Goal: Transaction & Acquisition: Obtain resource

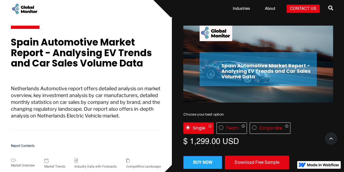
scroll to position [27, 0]
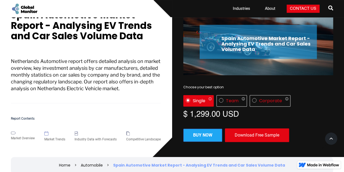
click at [251, 135] on div "Download Free Sample" at bounding box center [257, 135] width 64 height 14
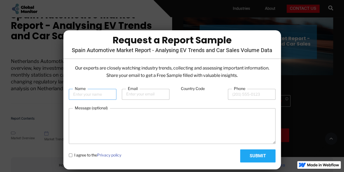
click at [91, 97] on input "Name" at bounding box center [93, 94] width 48 height 11
type input "[PERSON_NAME]"
click at [147, 91] on input "Email" at bounding box center [146, 94] width 48 height 11
type input "[PERSON_NAME][EMAIL_ADDRESS][PERSON_NAME][DOMAIN_NAME]"
click at [251, 97] on input "Phone" at bounding box center [252, 94] width 48 height 11
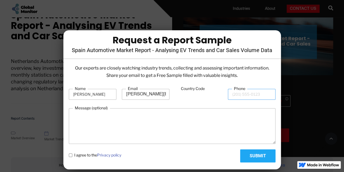
type input "6"
type input "64865279"
drag, startPoint x: 257, startPoint y: 94, endPoint x: 230, endPoint y: 94, distance: 27.5
click at [230, 94] on input "64865279" at bounding box center [252, 94] width 48 height 11
click at [250, 155] on input "Submit" at bounding box center [257, 155] width 35 height 13
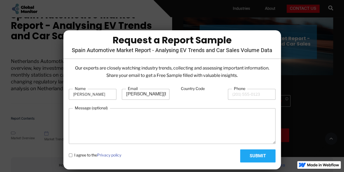
click at [207, 92] on input "Country Code" at bounding box center [199, 94] width 48 height 10
click at [194, 106] on form "Name [PERSON_NAME] [PERSON_NAME][EMAIL_ADDRESS][PERSON_NAME][DOMAIN_NAME] Count…" at bounding box center [172, 124] width 207 height 77
click at [193, 96] on input "Country Code" at bounding box center [199, 94] width 48 height 10
click at [240, 96] on input "Phone" at bounding box center [252, 94] width 48 height 11
click at [202, 96] on input "Country Code" at bounding box center [199, 94] width 48 height 10
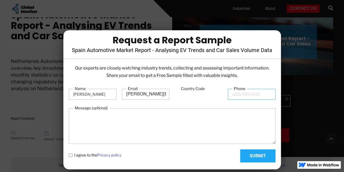
click at [234, 96] on input "Phone" at bounding box center [252, 94] width 48 height 11
type input "648652795"
click at [256, 154] on input "Submit" at bounding box center [257, 155] width 35 height 13
click at [211, 109] on textarea "Message (optional)" at bounding box center [172, 126] width 207 height 36
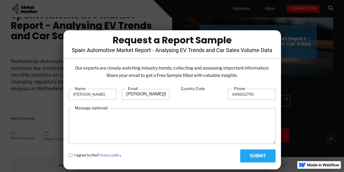
click at [201, 95] on input "Country Code" at bounding box center [199, 94] width 48 height 10
click at [96, 97] on input "[PERSON_NAME]" at bounding box center [93, 94] width 48 height 11
click at [205, 93] on input "34" at bounding box center [199, 94] width 48 height 10
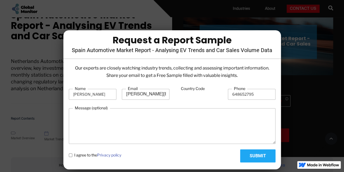
type input "34"
click at [76, 155] on span "I agree to the Privacy policy" at bounding box center [97, 154] width 47 height 5
click at [72, 155] on policy "I agree to the Privacy policy" at bounding box center [71, 155] width 4 height 4
checkbox policy "true"
click at [178, 132] on textarea "Message (optional)" at bounding box center [172, 126] width 207 height 36
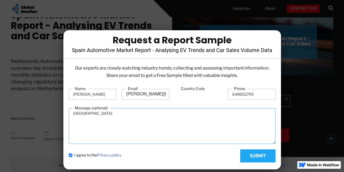
type textarea "[GEOGRAPHIC_DATA]"
drag, startPoint x: 287, startPoint y: 155, endPoint x: 280, endPoint y: 155, distance: 6.5
click at [287, 155] on div at bounding box center [172, 86] width 344 height 172
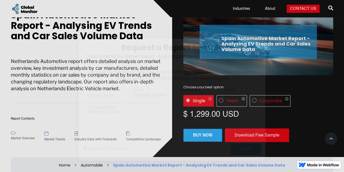
click at [260, 157] on div " Request a Report Sample [GEOGRAPHIC_DATA] Automotive Market Report - Analysin…" at bounding box center [172, 86] width 344 height 172
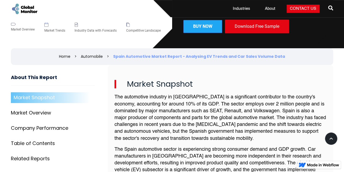
scroll to position [136, 0]
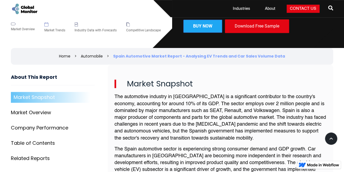
click at [39, 112] on div "Market Overview" at bounding box center [31, 112] width 40 height 5
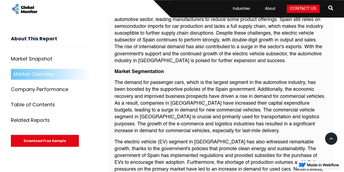
scroll to position [423, 0]
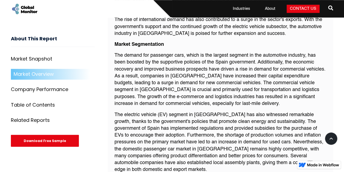
click at [47, 140] on div "Download Free Sample" at bounding box center [45, 141] width 68 height 12
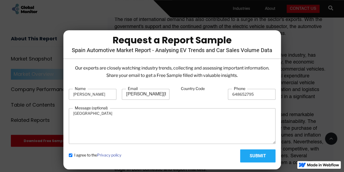
click at [180, 97] on input "34" at bounding box center [199, 94] width 48 height 10
drag, startPoint x: 187, startPoint y: 96, endPoint x: 237, endPoint y: 94, distance: 50.2
click at [188, 96] on input "34" at bounding box center [199, 94] width 48 height 10
click at [231, 94] on input "648652795" at bounding box center [252, 94] width 48 height 11
type input "[PHONE_NUMBER]"
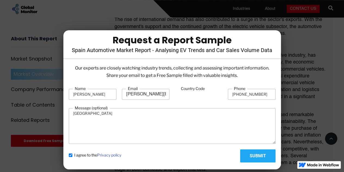
click at [253, 155] on input "Submit" at bounding box center [257, 155] width 35 height 13
type input "Please wait..."
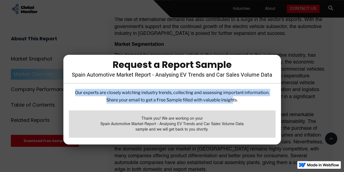
drag, startPoint x: 74, startPoint y: 91, endPoint x: 234, endPoint y: 102, distance: 160.5
click at [234, 102] on p "Our experts are closely watching industry trends, collecting and assessing impo…" at bounding box center [172, 96] width 207 height 15
click at [242, 94] on p "Our experts are closely watching industry trends, collecting and assessing impo…" at bounding box center [172, 96] width 207 height 15
drag, startPoint x: 242, startPoint y: 101, endPoint x: 65, endPoint y: 94, distance: 176.6
click at [65, 94] on div "Our experts are closely watching industry trends, collecting and assessing impo…" at bounding box center [172, 115] width 218 height 53
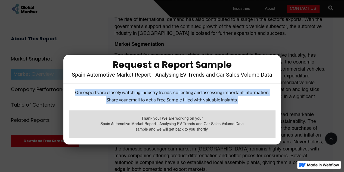
copy p "Our experts are closely watching industry trends, collecting and assessing impo…"
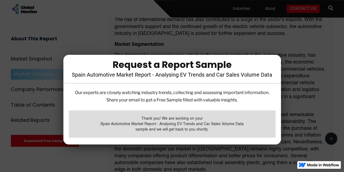
click at [300, 121] on div at bounding box center [172, 86] width 344 height 172
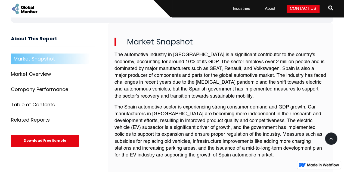
scroll to position [0, 0]
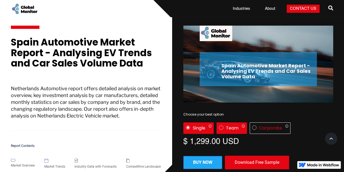
click at [220, 126] on img "License" at bounding box center [221, 127] width 4 height 4
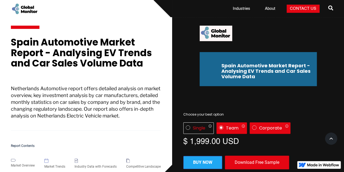
click at [253, 127] on img "License" at bounding box center [254, 127] width 4 height 4
click at [245, 8] on link "Industries" at bounding box center [242, 8] width 24 height 5
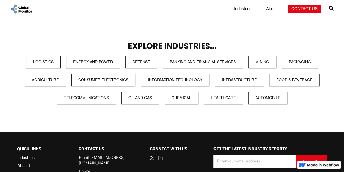
scroll to position [181, 0]
